Goal: Find specific page/section: Find specific page/section

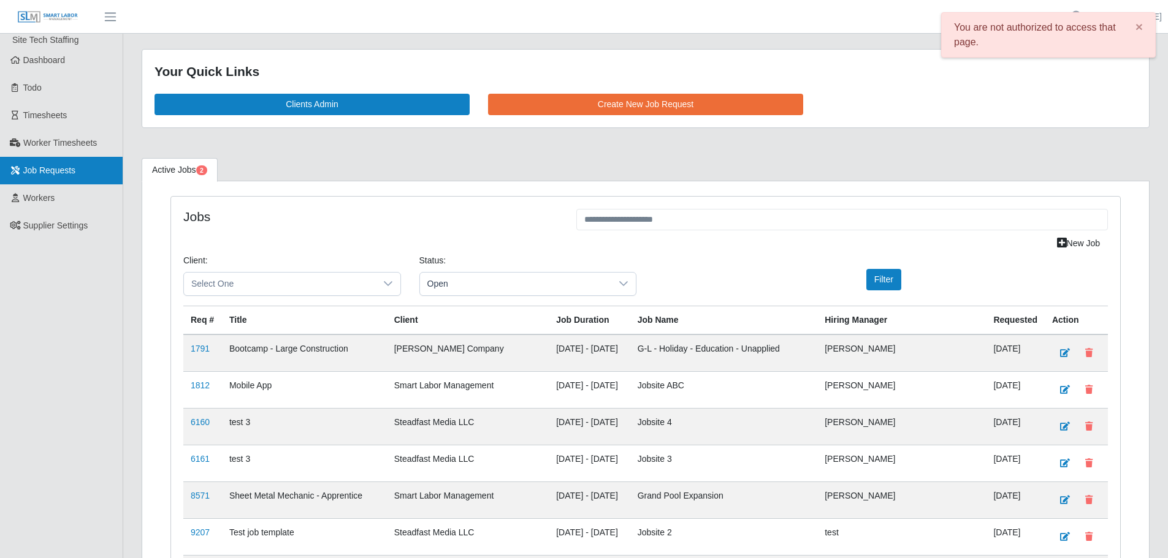
click at [53, 166] on span "Job Requests" at bounding box center [49, 171] width 53 height 10
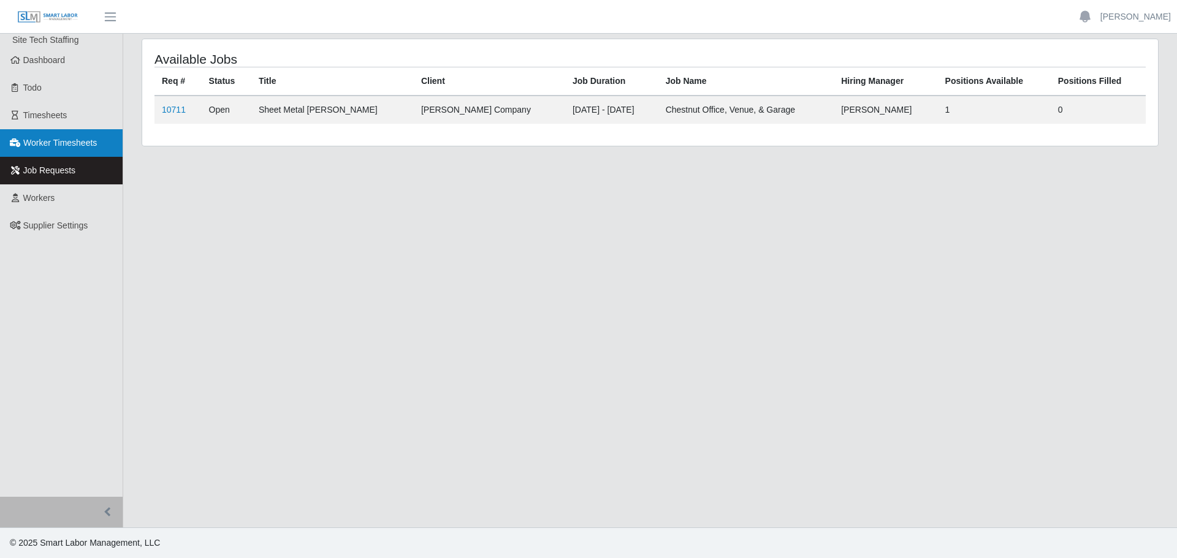
click at [75, 147] on span "Worker Timesheets" at bounding box center [60, 143] width 74 height 10
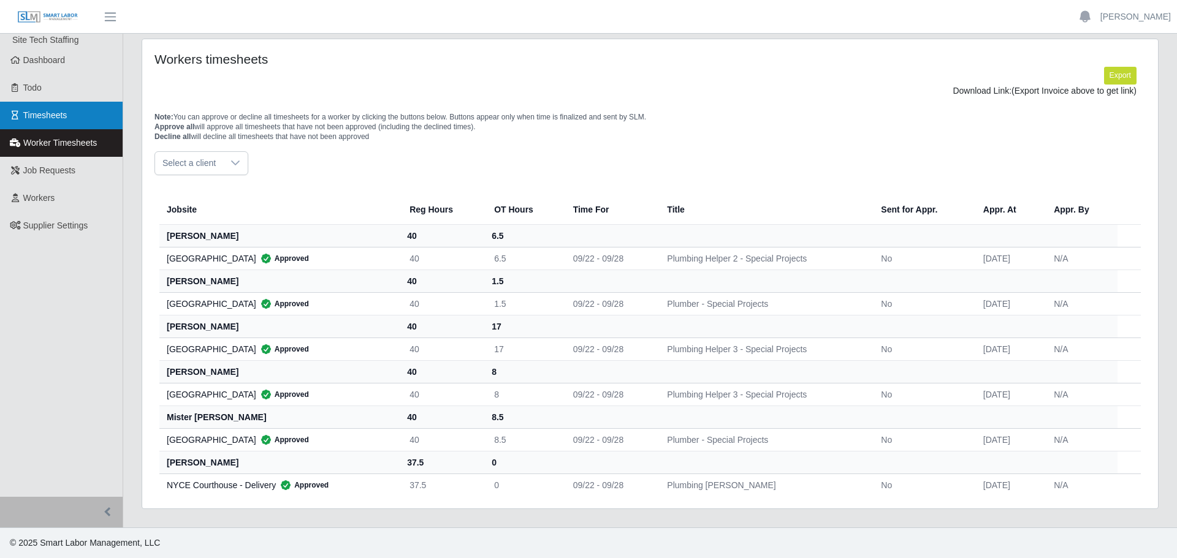
click at [45, 116] on span "Timesheets" at bounding box center [45, 115] width 44 height 10
